Goal: Task Accomplishment & Management: Complete application form

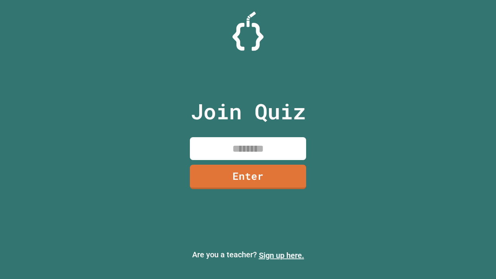
click at [281, 255] on link "Sign up here." at bounding box center [281, 255] width 45 height 9
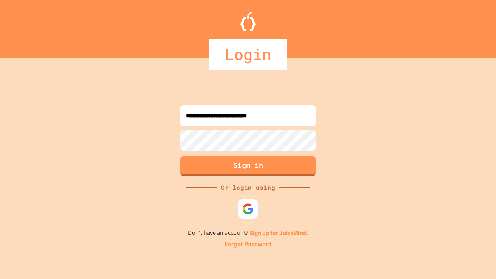
type input "**********"
